Goal: Information Seeking & Learning: Find specific fact

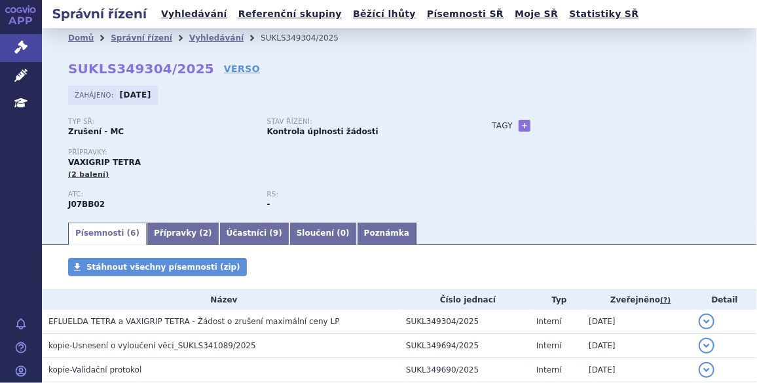
scroll to position [14, 0]
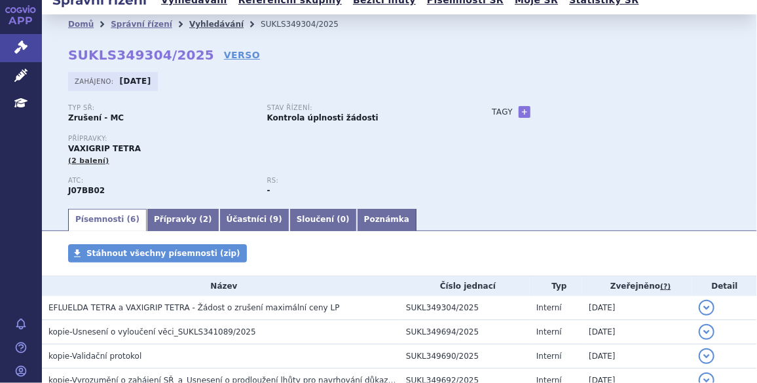
click at [190, 24] on link "Vyhledávání" at bounding box center [216, 24] width 54 height 9
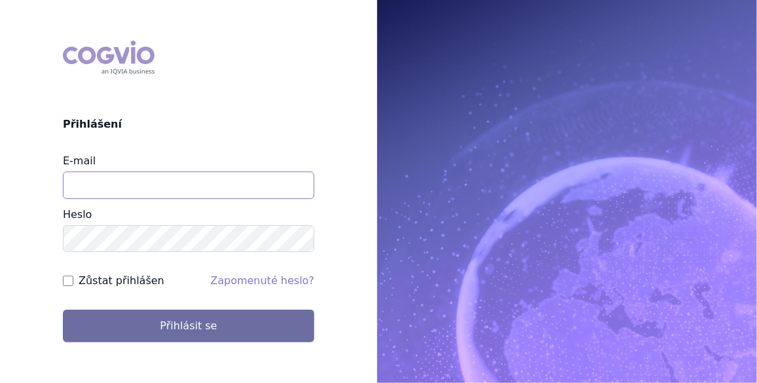
click at [97, 176] on input "E-mail" at bounding box center [188, 184] width 251 height 27
type input "jan.j.krivsky@gsk.com"
click at [72, 279] on input "Zůstat přihlášen" at bounding box center [68, 281] width 10 height 10
checkbox input "true"
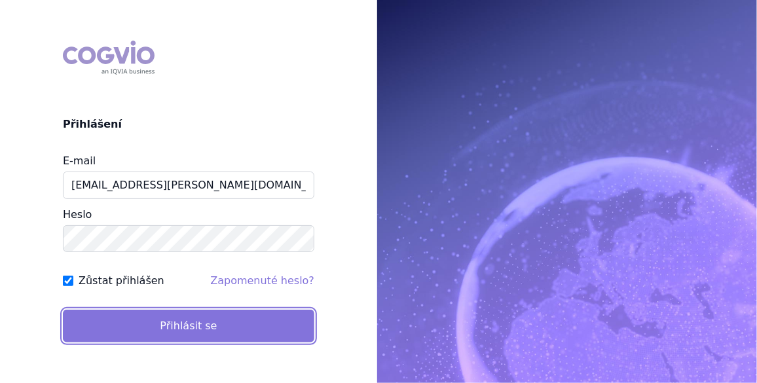
click at [154, 327] on button "Přihlásit se" at bounding box center [188, 326] width 251 height 33
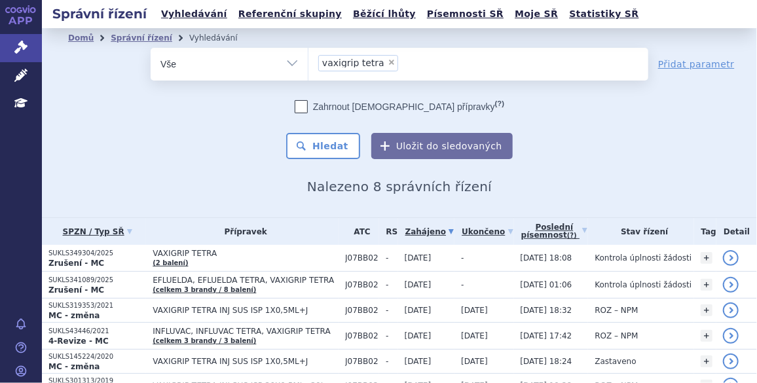
click at [387, 62] on span "×" at bounding box center [391, 62] width 8 height 8
click at [308, 62] on select "vaxigrip tetra" at bounding box center [308, 63] width 1 height 33
select select
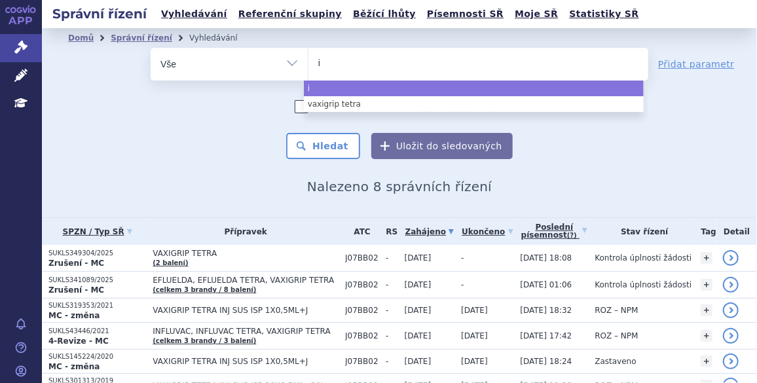
type input "in"
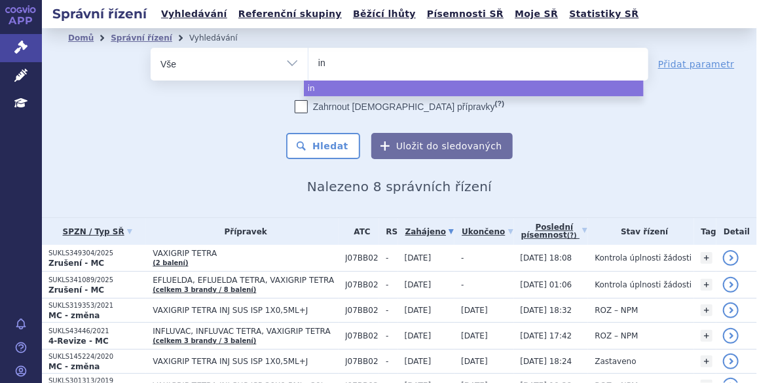
type input "inf"
type input "infl"
type input "influ"
type input "influv"
type input "influvac"
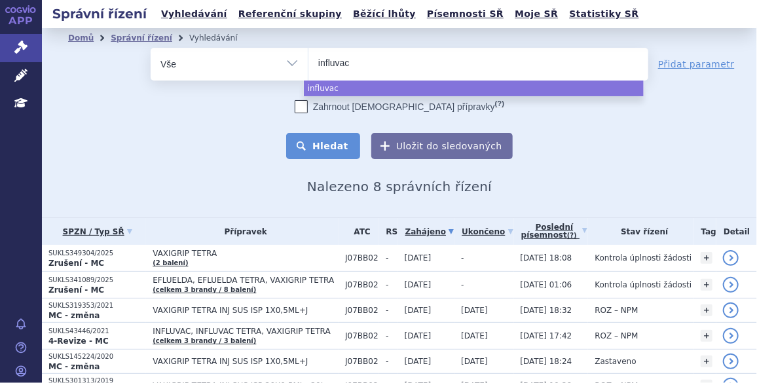
select select "influvac"
click at [344, 147] on button "Hledat" at bounding box center [323, 146] width 74 height 26
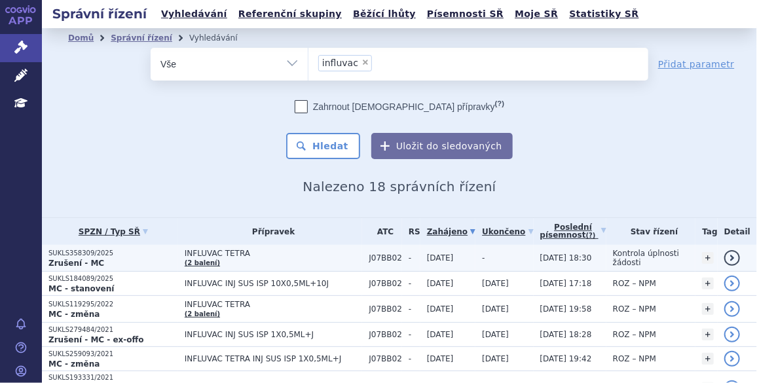
click at [93, 253] on p "SUKLS358309/2025" at bounding box center [113, 253] width 130 height 9
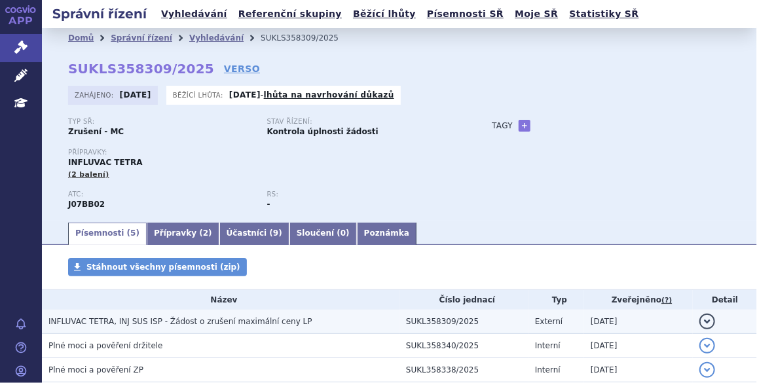
scroll to position [79, 0]
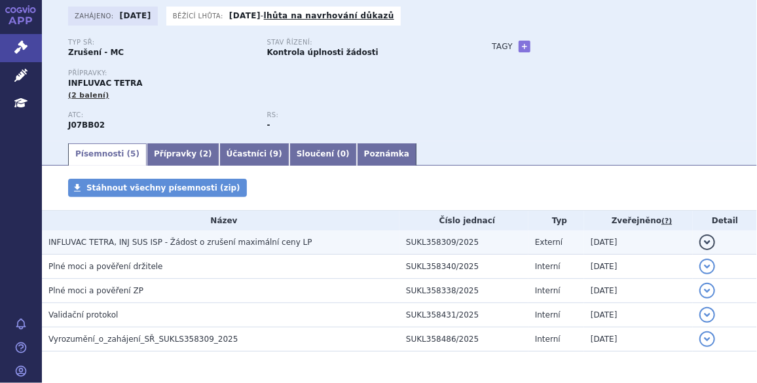
click at [160, 241] on span "INFLUVAC TETRA, INJ SUS ISP - Žádost o zrušení maximální ceny LP" at bounding box center [180, 242] width 264 height 9
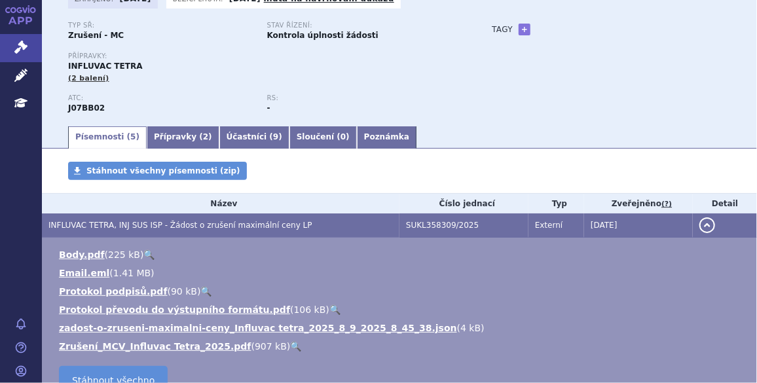
scroll to position [139, 0]
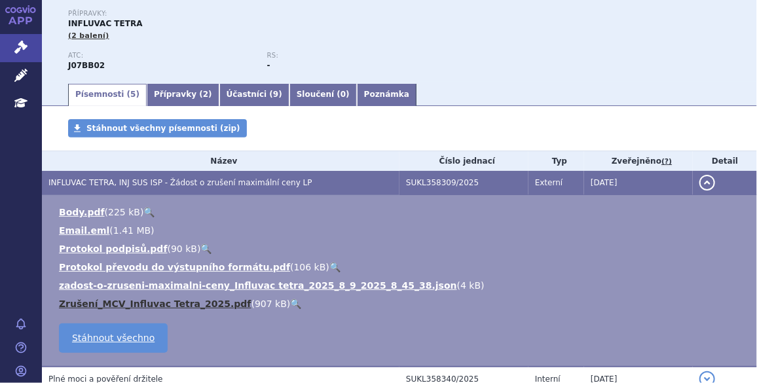
click at [169, 306] on link "Zrušení_MCV_Influvac Tetra_2025.pdf" at bounding box center [155, 303] width 192 height 10
